Goal: Information Seeking & Learning: Find specific fact

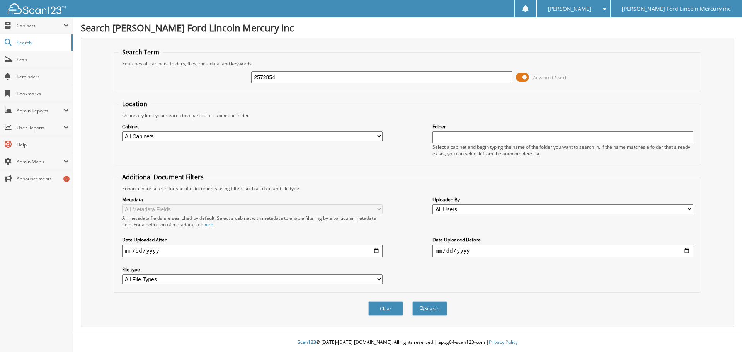
type input "2572854"
click at [412, 301] on button "Search" at bounding box center [429, 308] width 35 height 14
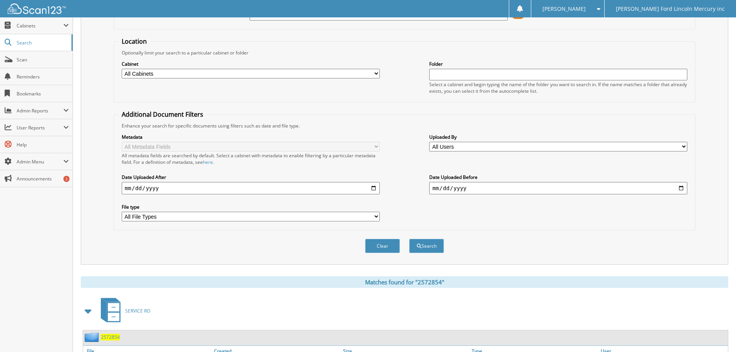
scroll to position [110, 0]
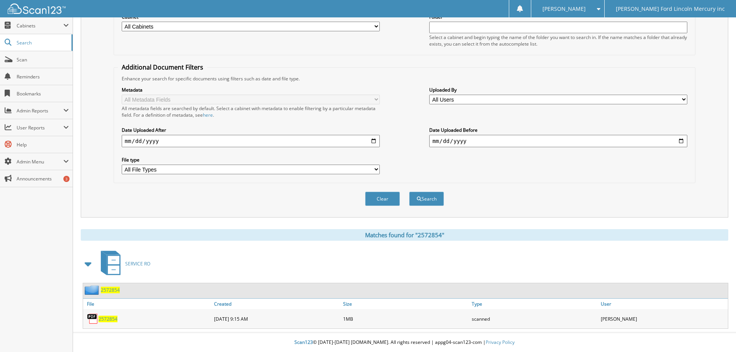
click at [108, 319] on span "2572854" at bounding box center [108, 319] width 19 height 7
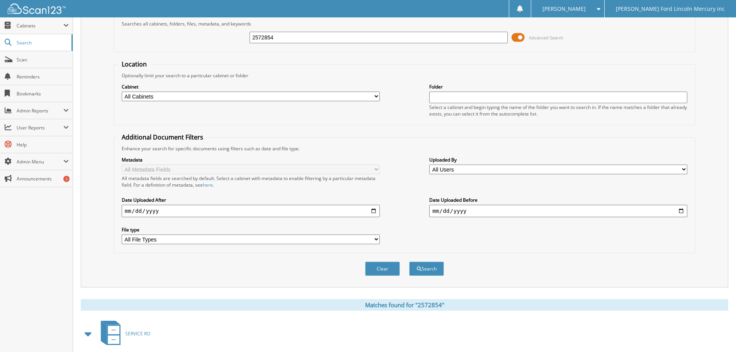
scroll to position [0, 0]
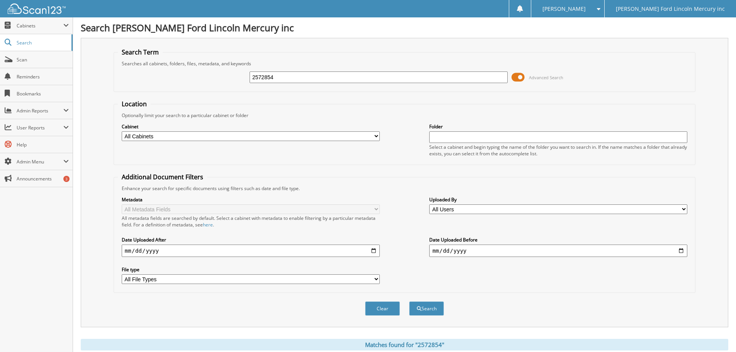
click at [225, 73] on div "2572854 Advanced Search" at bounding box center [404, 77] width 573 height 21
type input "2574421"
click at [409, 301] on button "Search" at bounding box center [426, 308] width 35 height 14
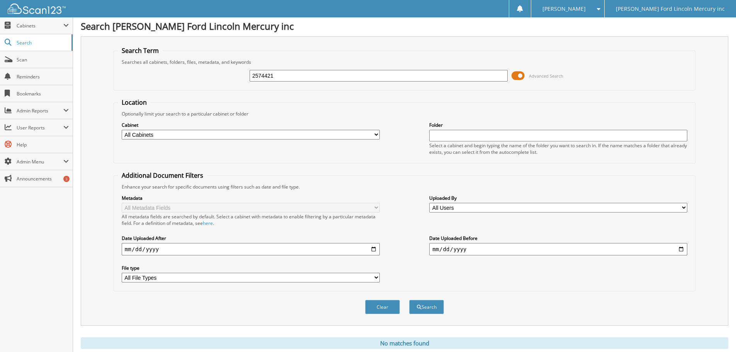
scroll to position [26, 0]
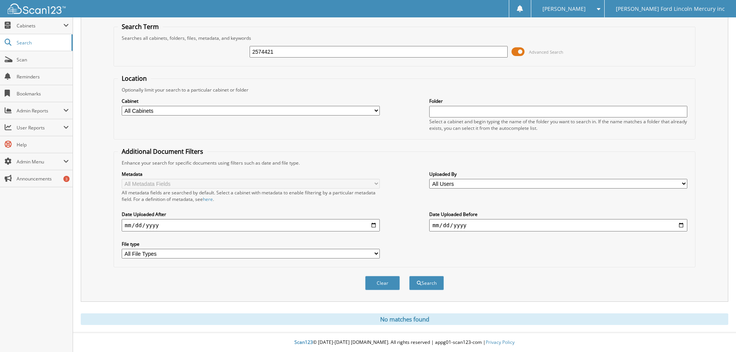
drag, startPoint x: 275, startPoint y: 53, endPoint x: 228, endPoint y: 44, distance: 47.7
click at [256, 48] on input "2574421" at bounding box center [379, 52] width 258 height 12
type input "2573016"
click at [409, 276] on button "Search" at bounding box center [426, 283] width 35 height 14
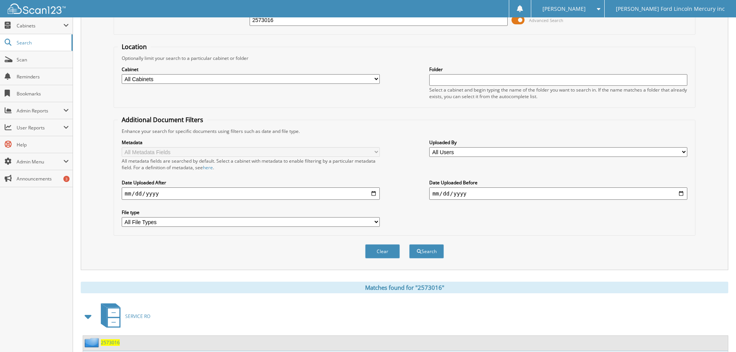
scroll to position [110, 0]
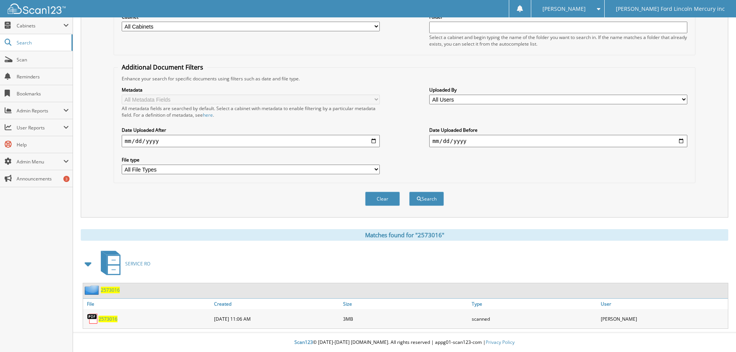
click at [110, 321] on span "2573016" at bounding box center [108, 319] width 19 height 7
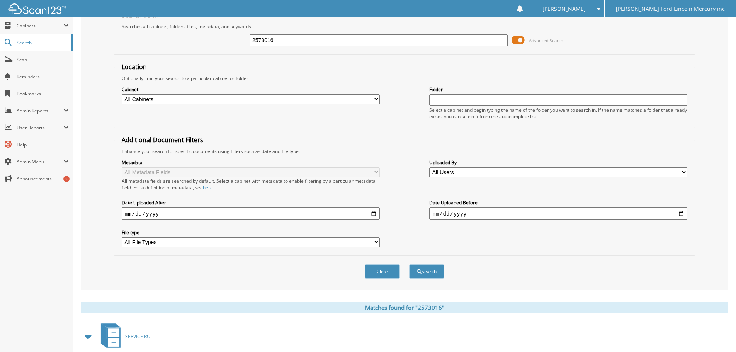
scroll to position [0, 0]
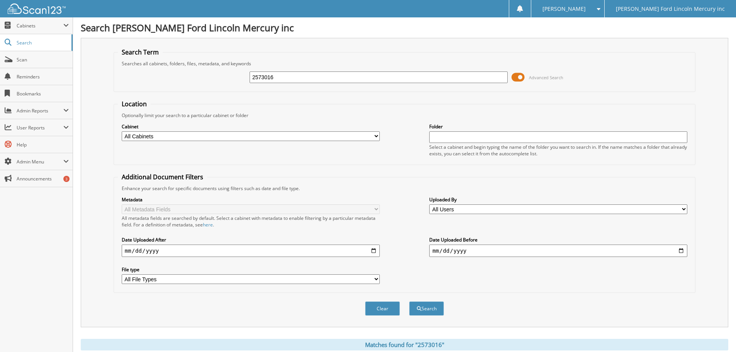
drag, startPoint x: 289, startPoint y: 75, endPoint x: 230, endPoint y: 76, distance: 58.7
click at [248, 76] on div "2573016 Advanced Search" at bounding box center [404, 77] width 573 height 21
type input "2572595"
click at [409, 301] on button "Search" at bounding box center [426, 308] width 35 height 14
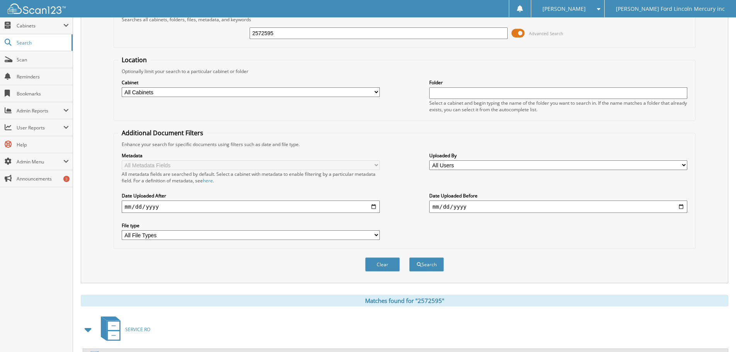
scroll to position [110, 0]
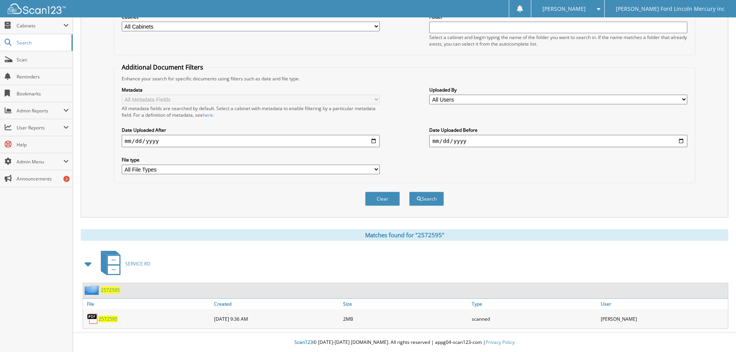
click at [106, 318] on span "2572595" at bounding box center [108, 319] width 19 height 7
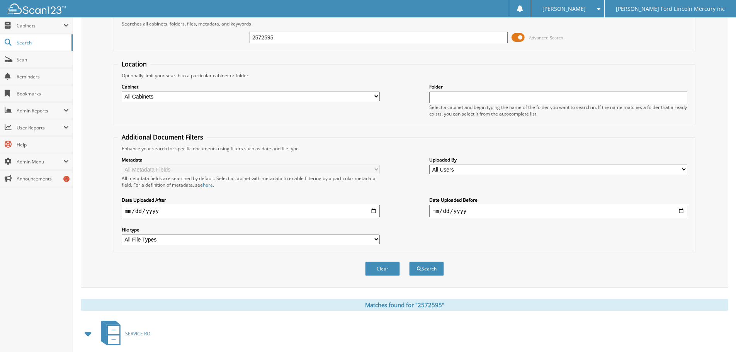
scroll to position [0, 0]
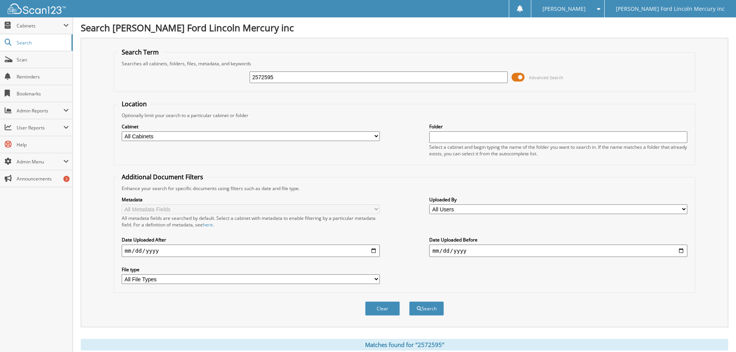
drag, startPoint x: 278, startPoint y: 76, endPoint x: 209, endPoint y: 66, distance: 69.8
click at [211, 72] on div "2572595 Advanced Search" at bounding box center [404, 77] width 573 height 21
type input "2572340"
click at [409, 301] on button "Search" at bounding box center [426, 308] width 35 height 14
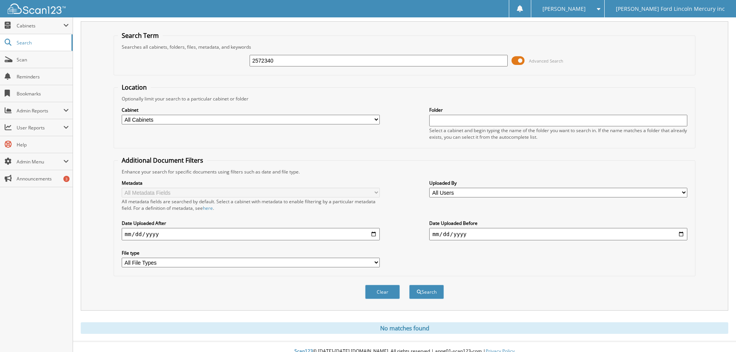
scroll to position [26, 0]
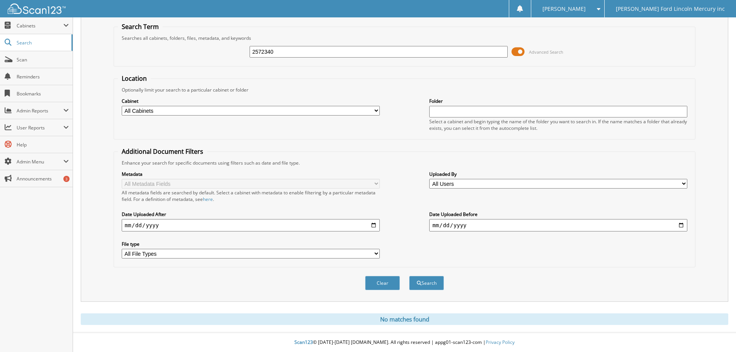
drag, startPoint x: 297, startPoint y: 53, endPoint x: 109, endPoint y: 38, distance: 188.0
click at [155, 43] on div "2572340 Advanced Search" at bounding box center [404, 51] width 573 height 21
type input "2574732"
click at [409, 276] on button "Search" at bounding box center [426, 283] width 35 height 14
